Goal: Task Accomplishment & Management: Manage account settings

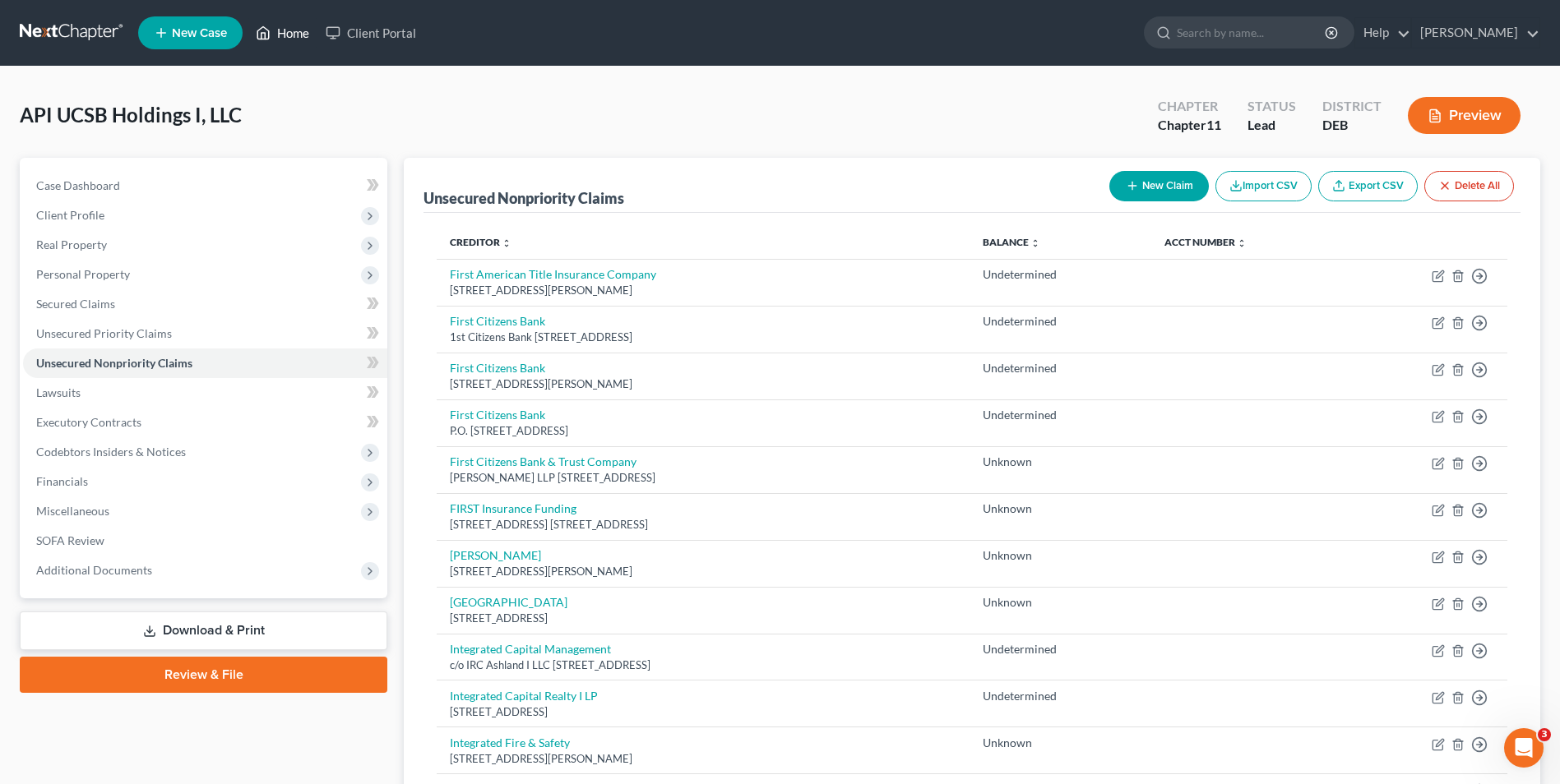
click at [305, 31] on link "Home" at bounding box center [283, 33] width 70 height 30
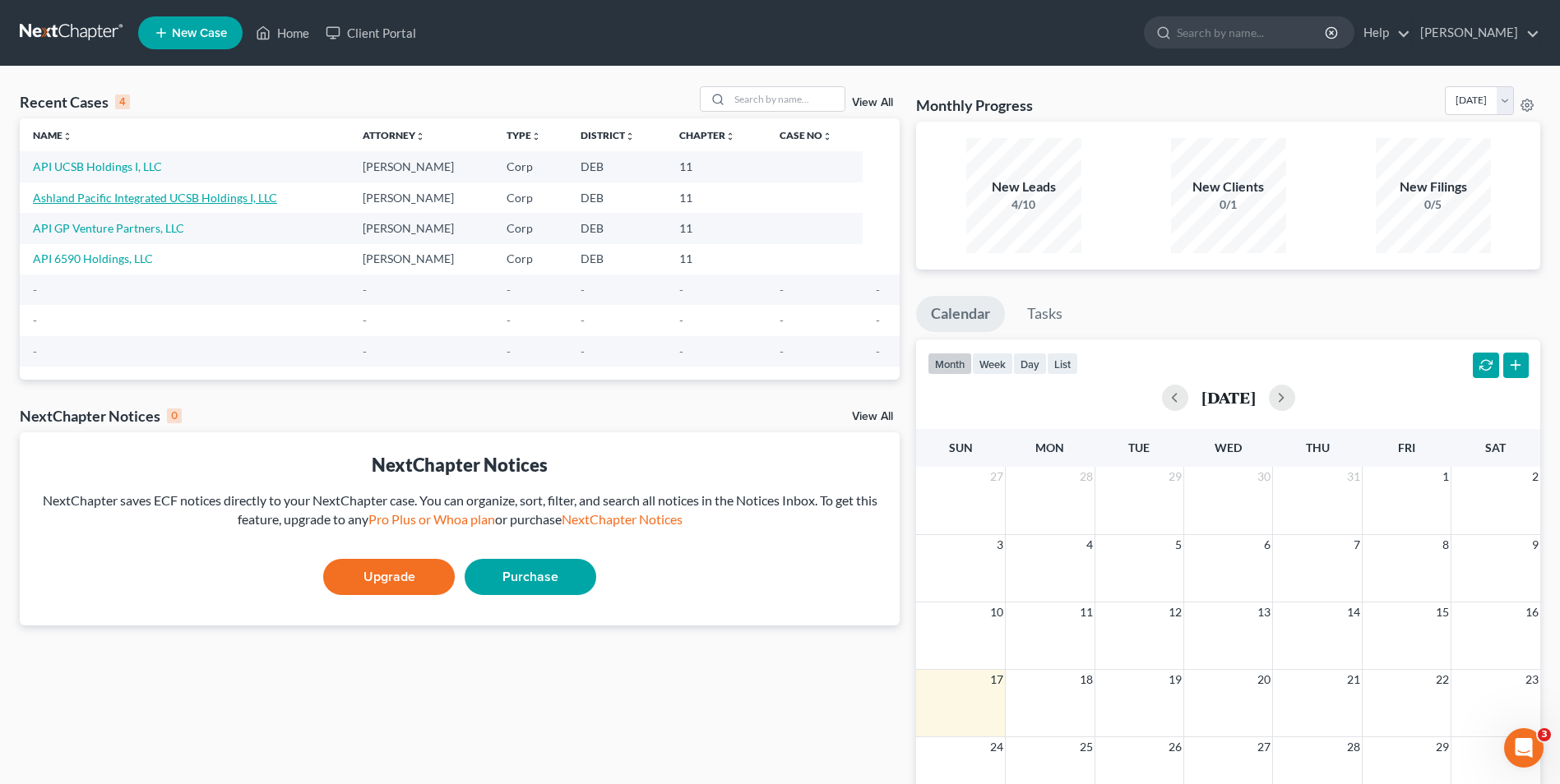
click at [167, 197] on link "Ashland Pacific Integrated UCSB Holdings I, LLC" at bounding box center [155, 198] width 244 height 14
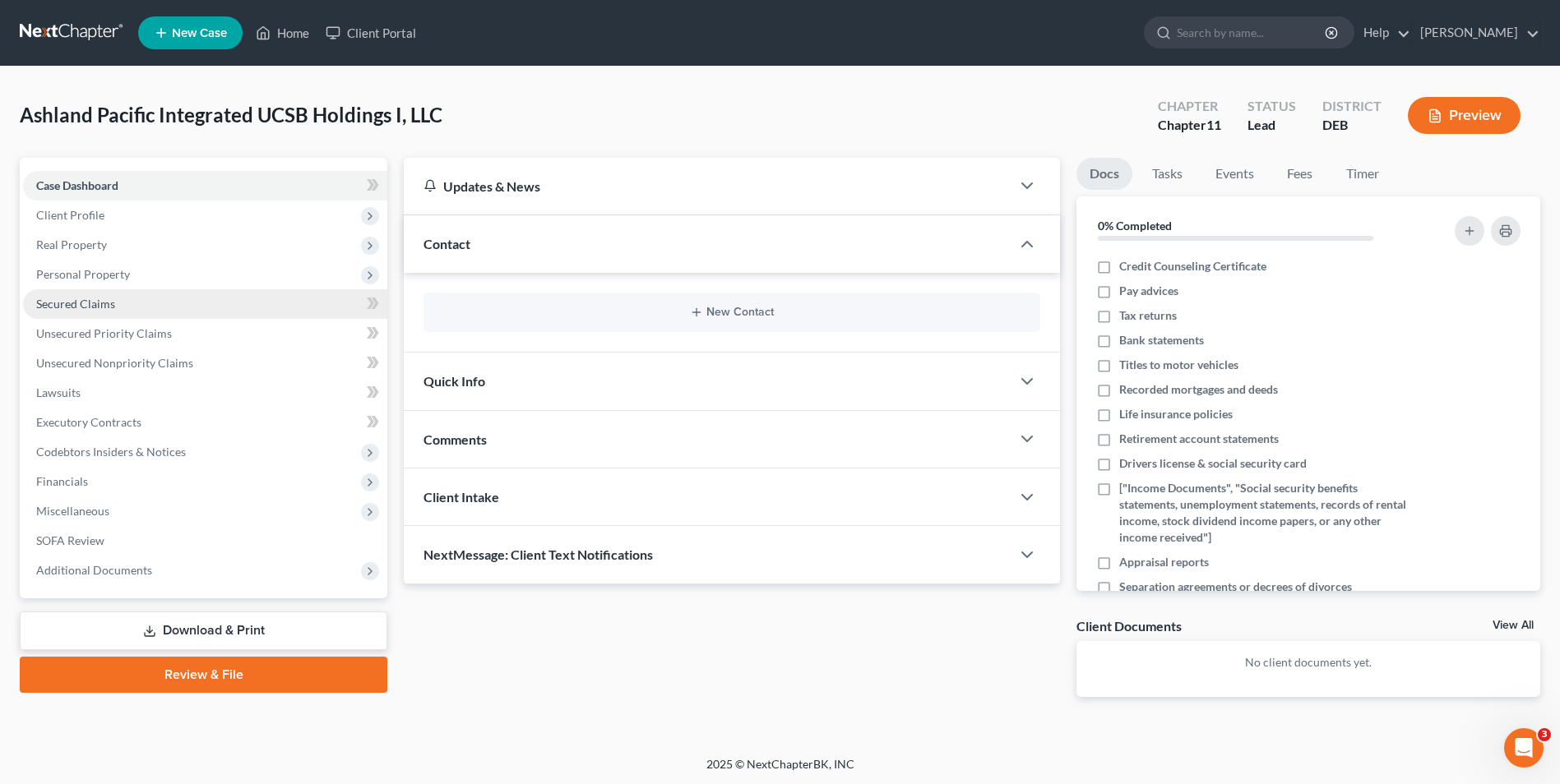
click at [88, 305] on span "Secured Claims" at bounding box center [76, 304] width 79 height 14
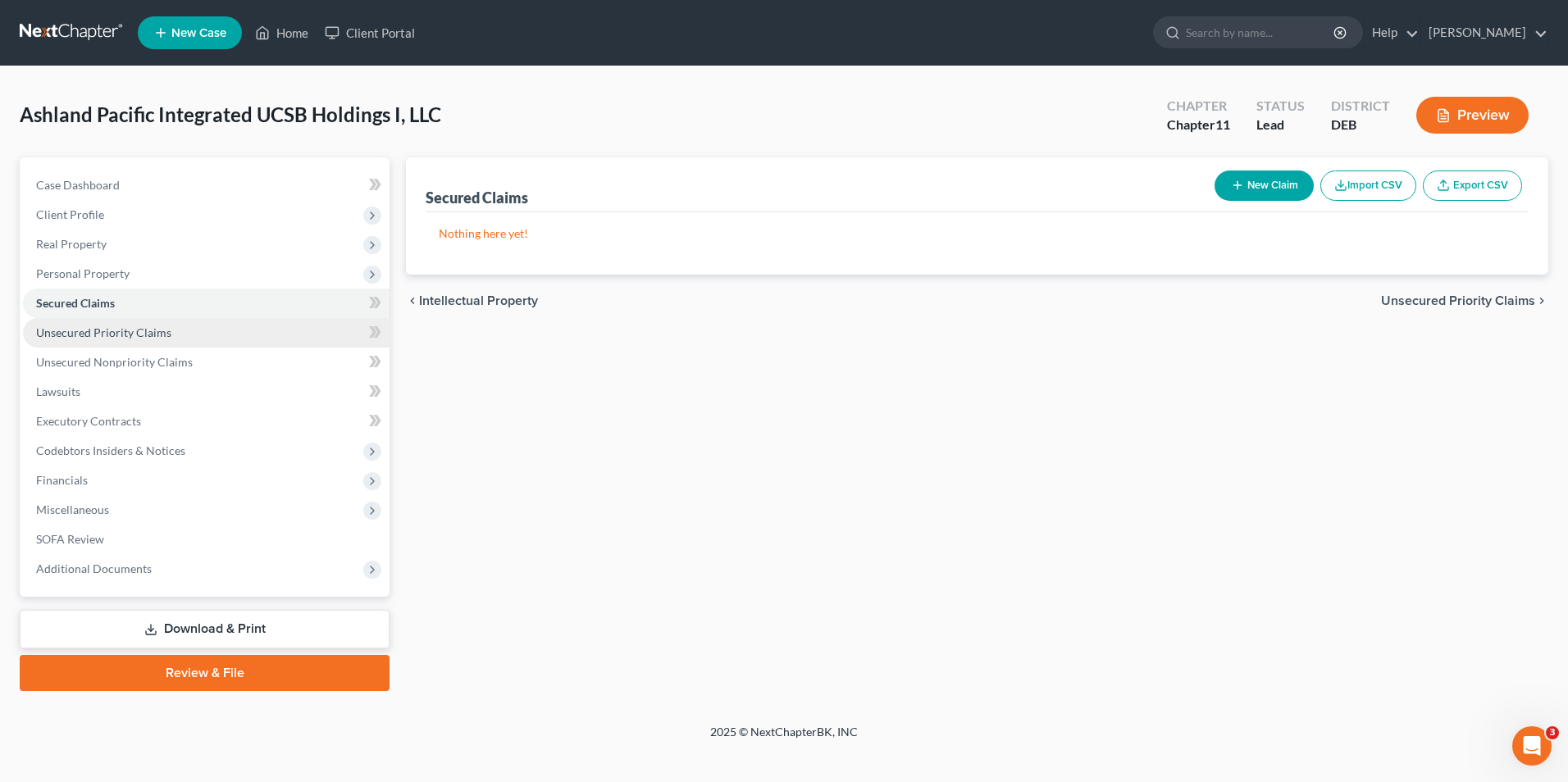
click at [99, 327] on span "Unsecured Priority Claims" at bounding box center [104, 333] width 135 height 14
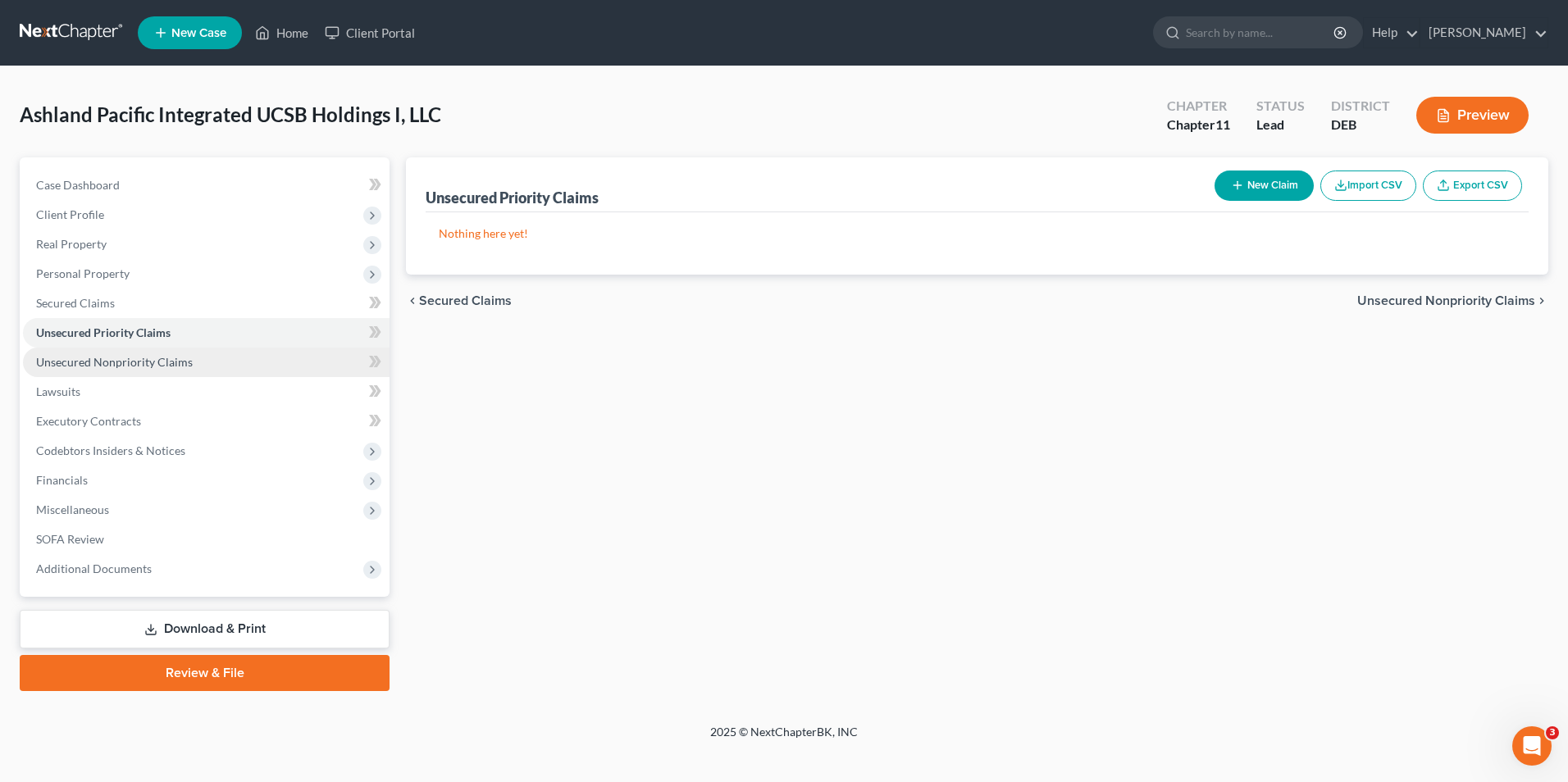
click at [104, 360] on span "Unsecured Nonpriority Claims" at bounding box center [114, 362] width 156 height 14
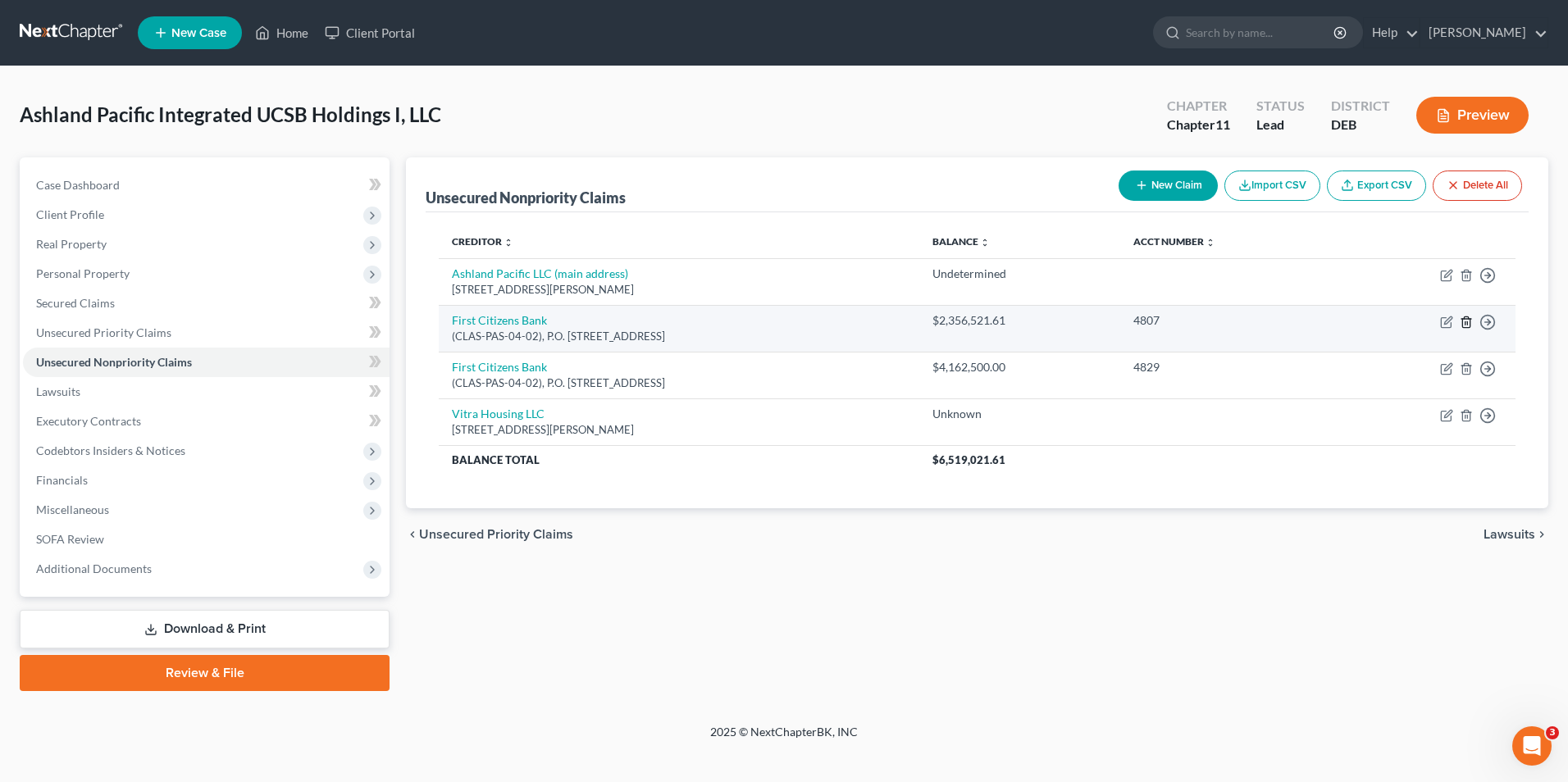
click at [1469, 319] on icon "button" at bounding box center [1466, 321] width 8 height 11
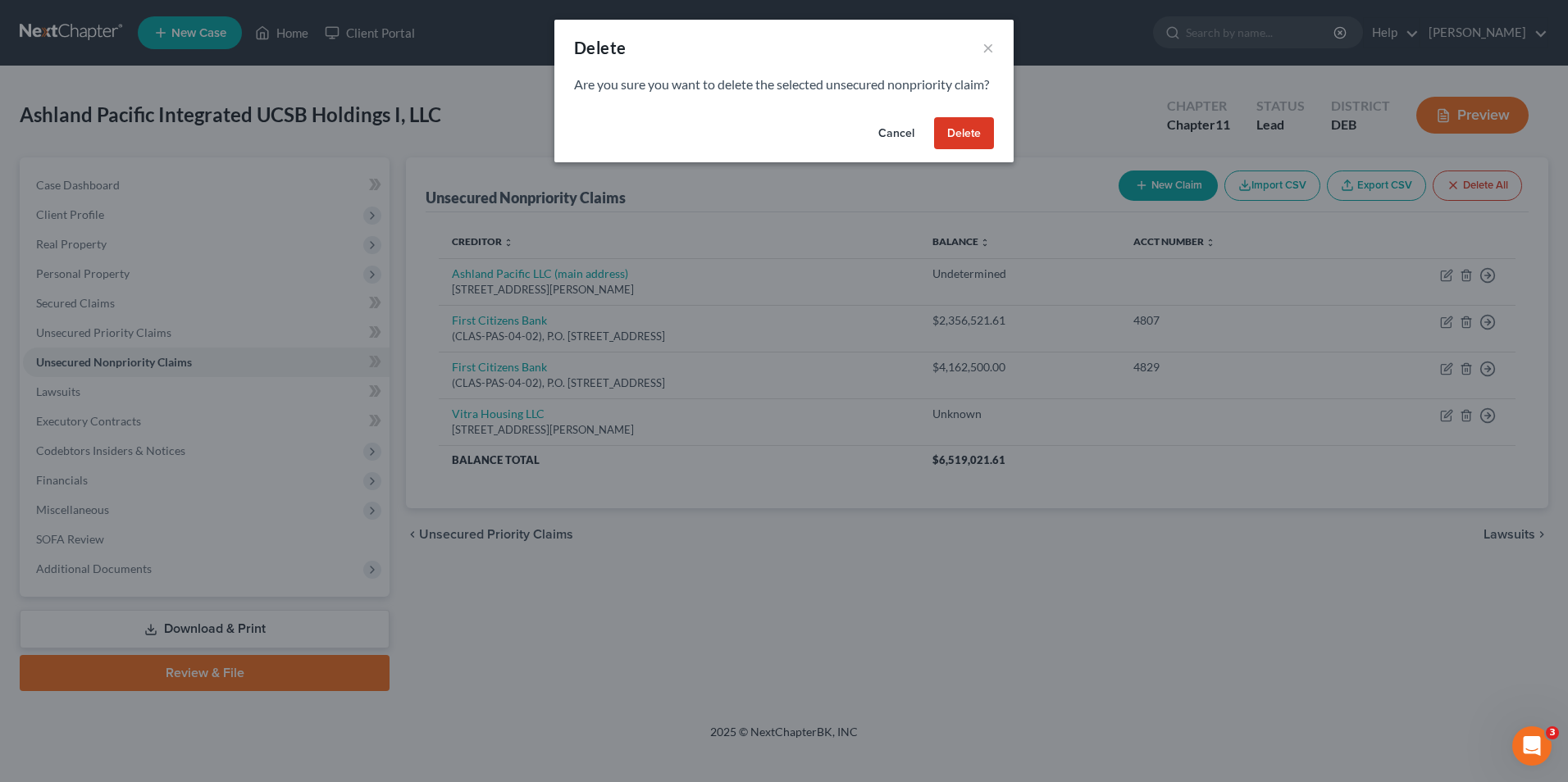
click at [961, 150] on button "Delete" at bounding box center [964, 133] width 59 height 33
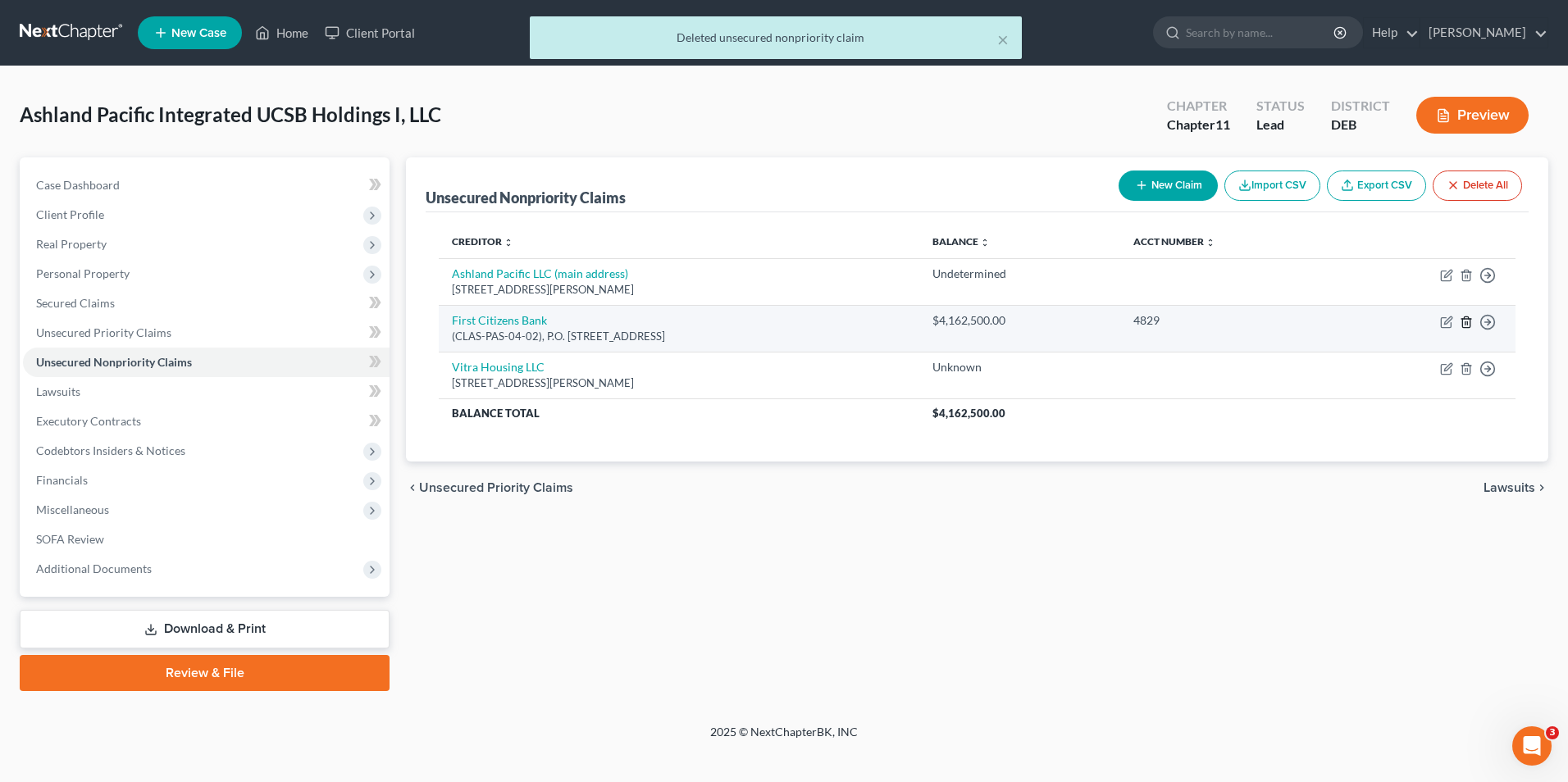
click at [1471, 316] on icon "button" at bounding box center [1466, 322] width 13 height 13
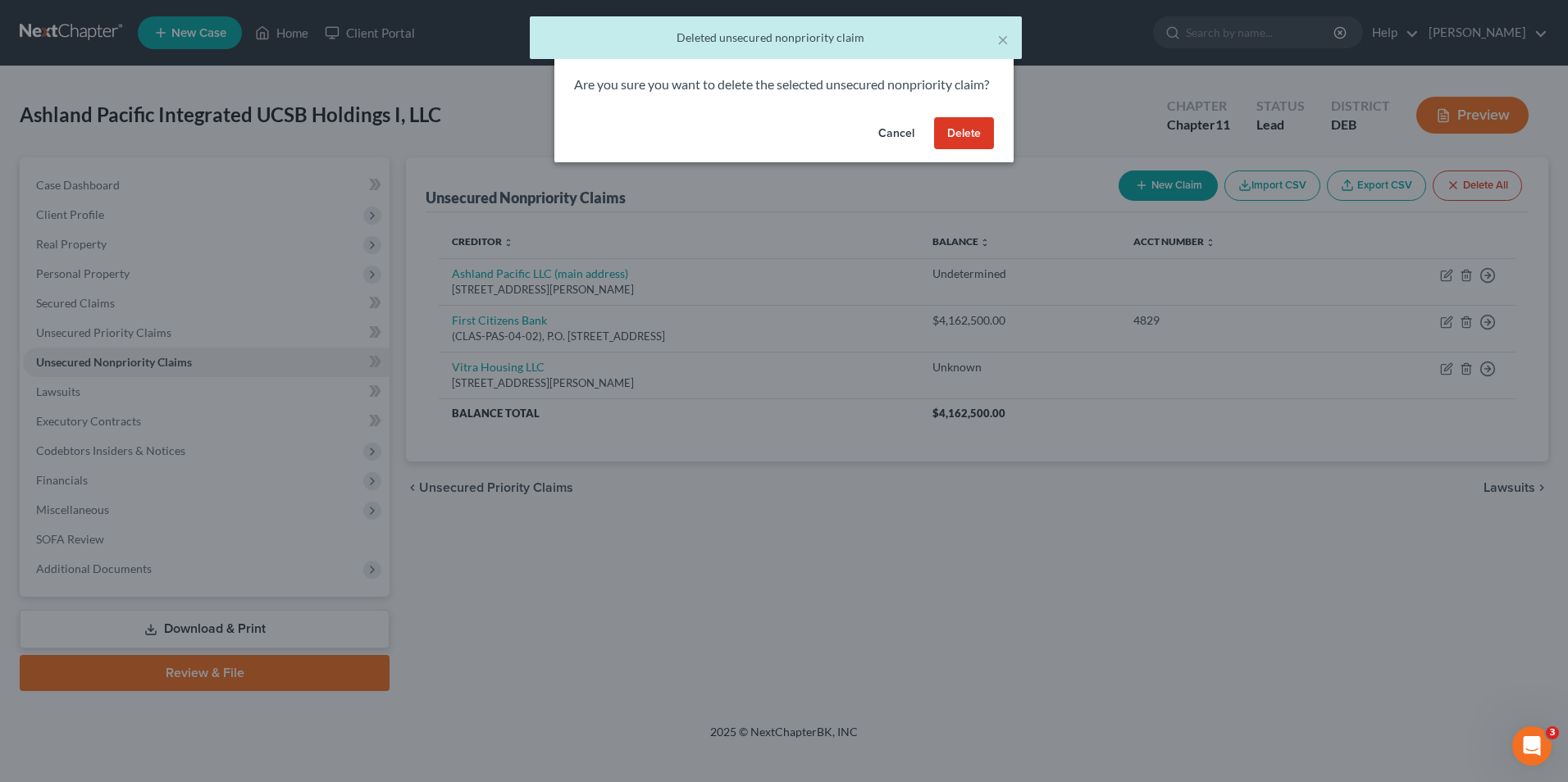
click at [976, 150] on button "Delete" at bounding box center [964, 133] width 59 height 33
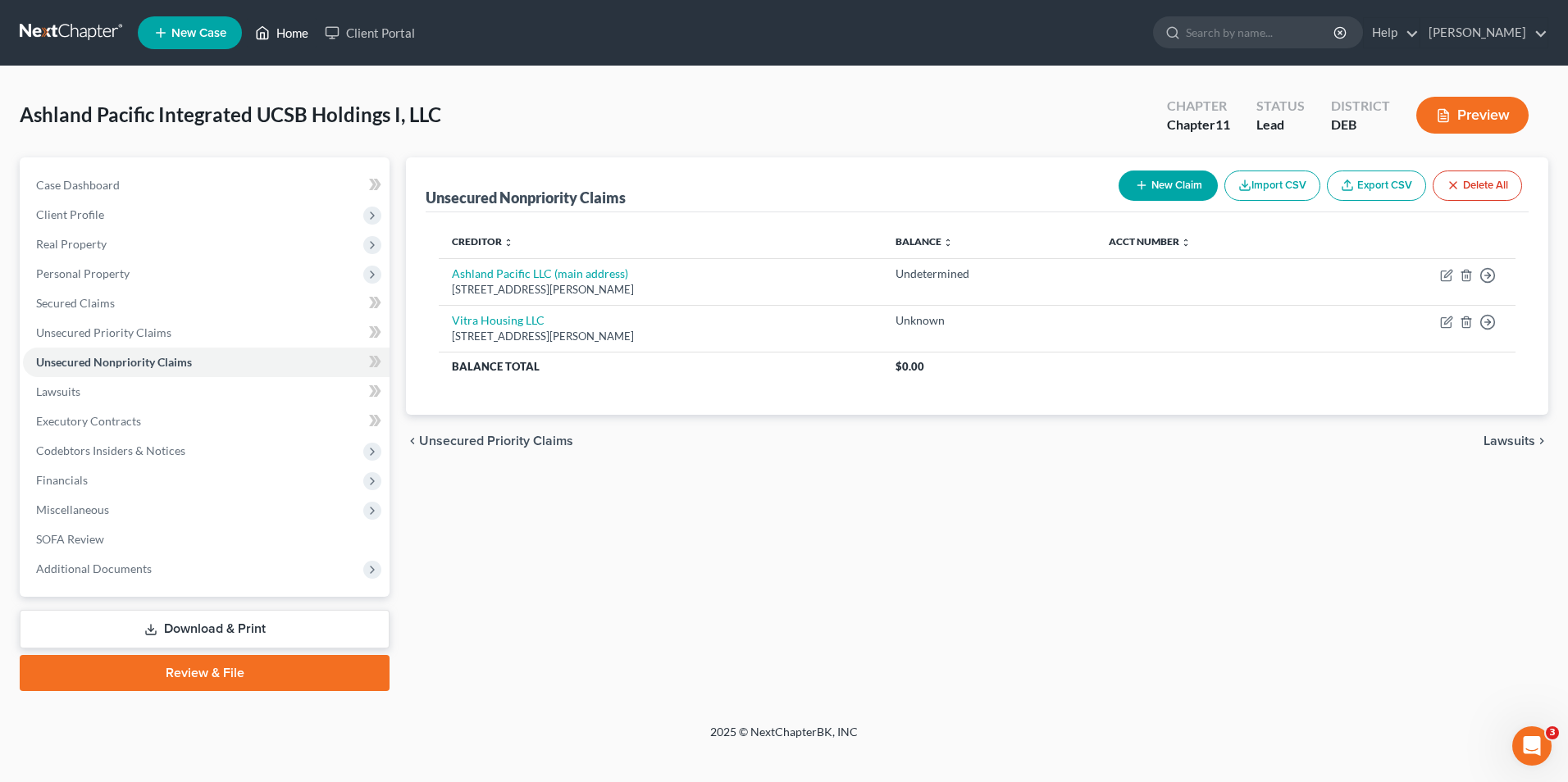
click at [298, 36] on link "Home" at bounding box center [282, 33] width 70 height 30
